Goal: Navigation & Orientation: Understand site structure

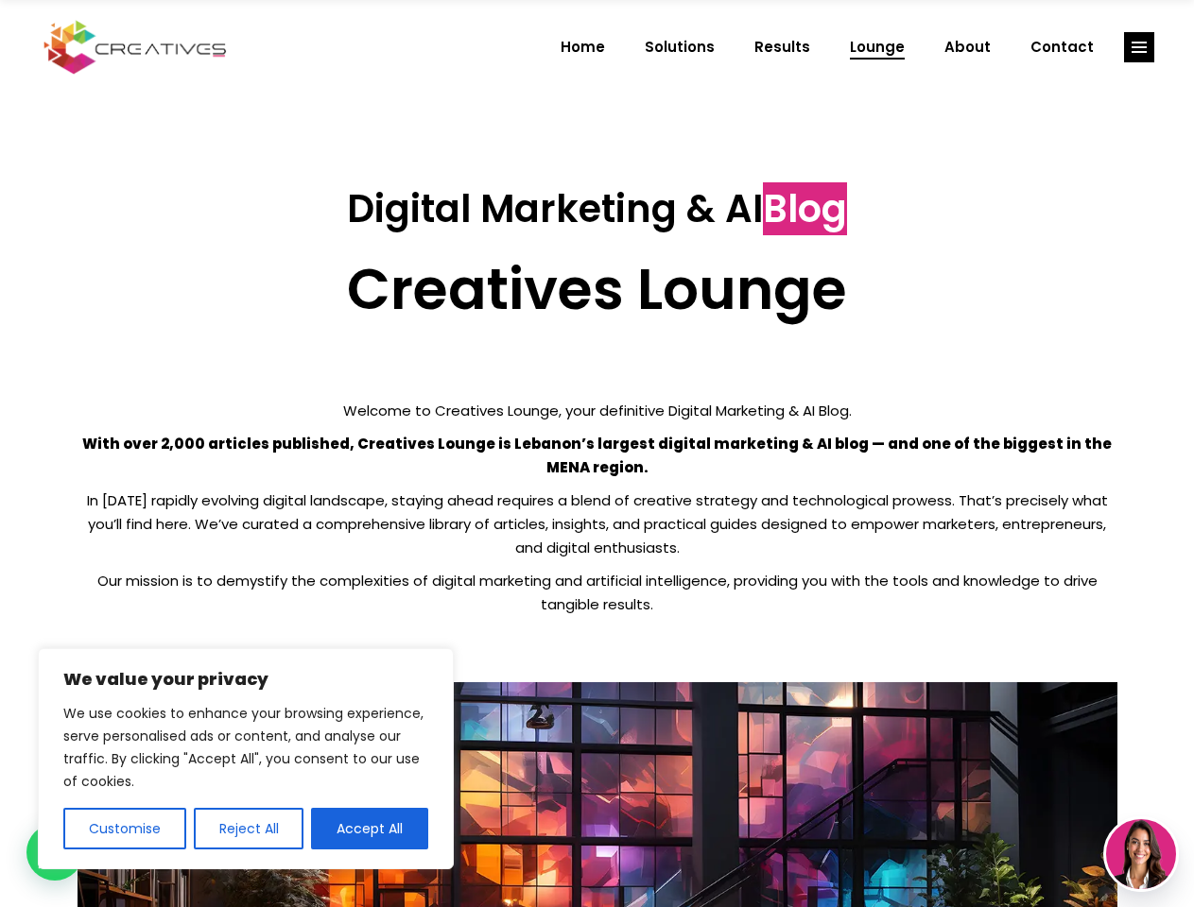
click at [596, 454] on p "With over 2,000 articles published, Creatives Lounge is Lebanon’s largest digit…" at bounding box center [598, 455] width 1040 height 47
click at [124, 829] on button "Customise" at bounding box center [124, 829] width 123 height 42
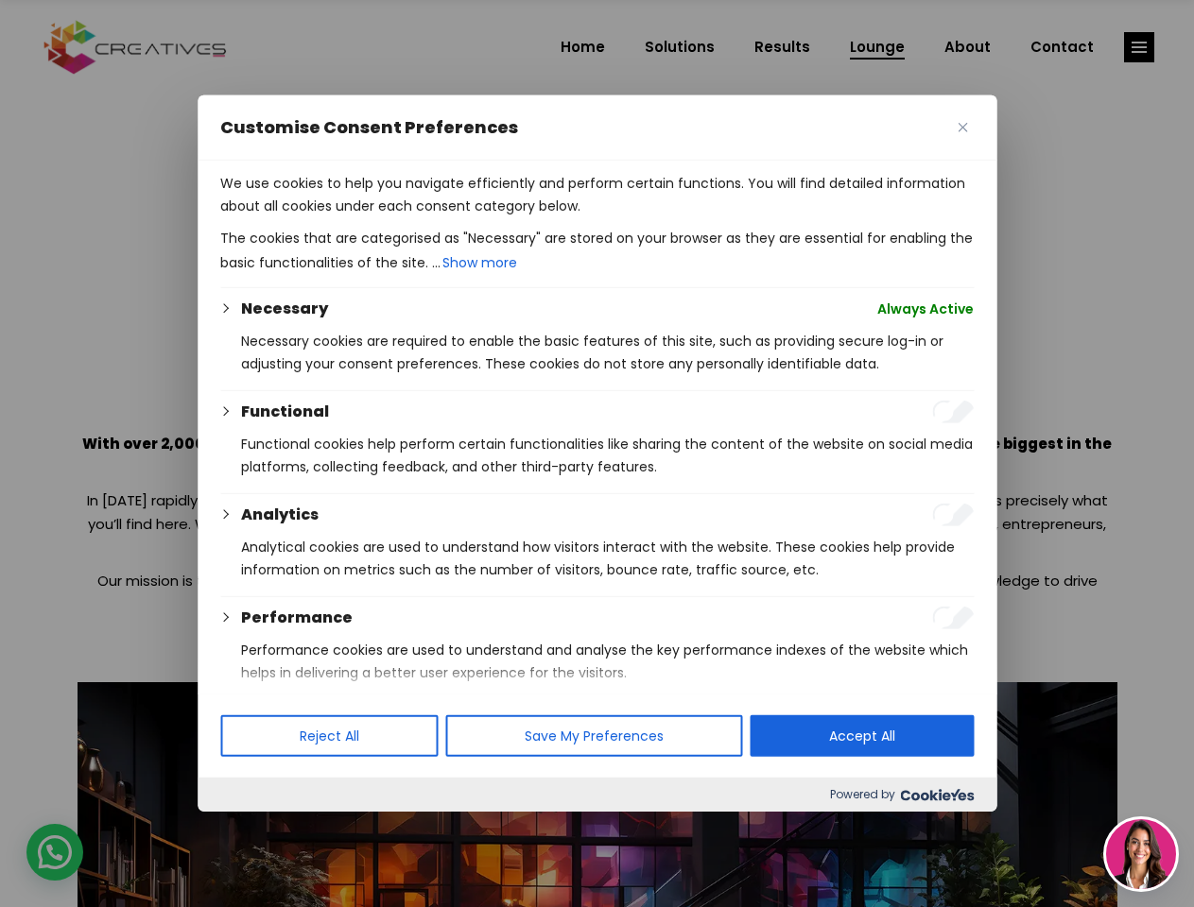
click at [248, 829] on div at bounding box center [597, 453] width 1194 height 907
click at [370, 217] on p "We use cookies to help you navigate efficiently and perform certain functions. …" at bounding box center [596, 194] width 753 height 45
click at [1139, 47] on div at bounding box center [597, 453] width 1194 height 907
click at [1141, 854] on img at bounding box center [1141, 854] width 70 height 70
